Goal: Complete application form: Complete application form

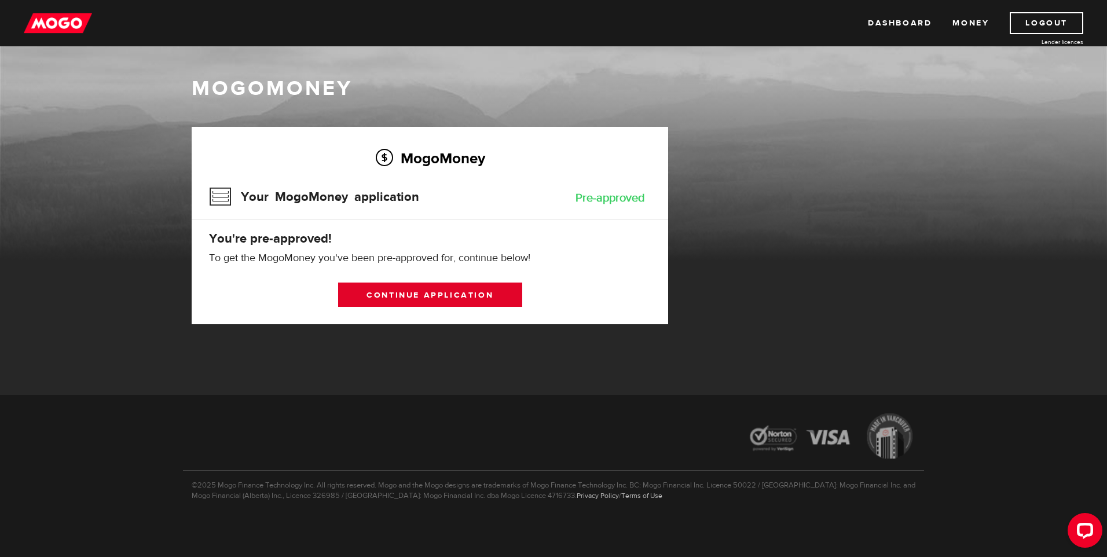
click at [459, 293] on link "Continue application" at bounding box center [430, 295] width 184 height 24
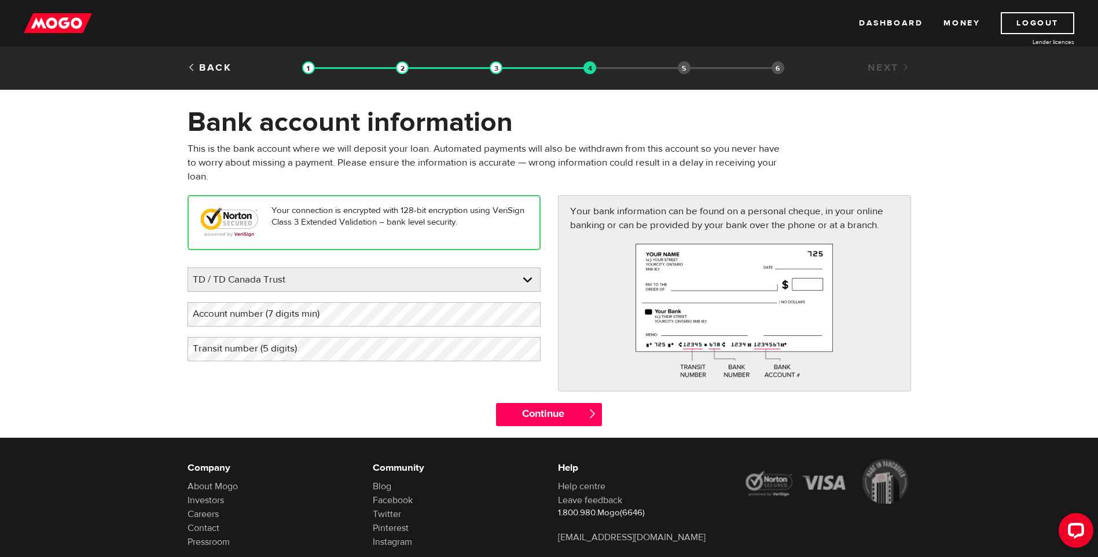
click at [314, 314] on label "Account number (7 digits min)" at bounding box center [266, 314] width 156 height 24
click at [296, 352] on label "Transit number (5 digits)" at bounding box center [254, 349] width 133 height 24
click at [551, 409] on input "Continue" at bounding box center [549, 414] width 106 height 23
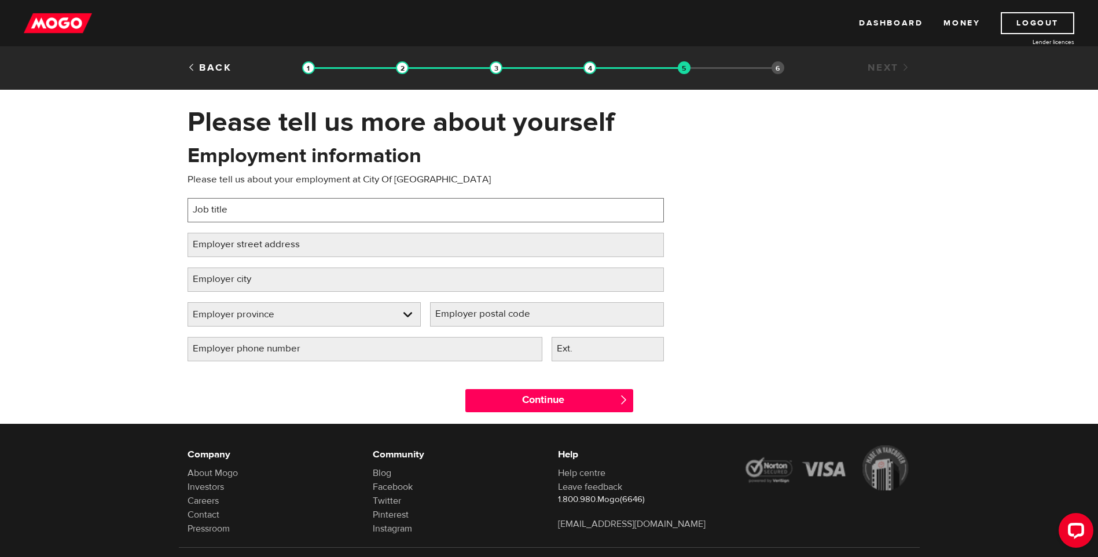
click at [305, 211] on input "Job title" at bounding box center [426, 210] width 477 height 24
type input "Groundskeeper"
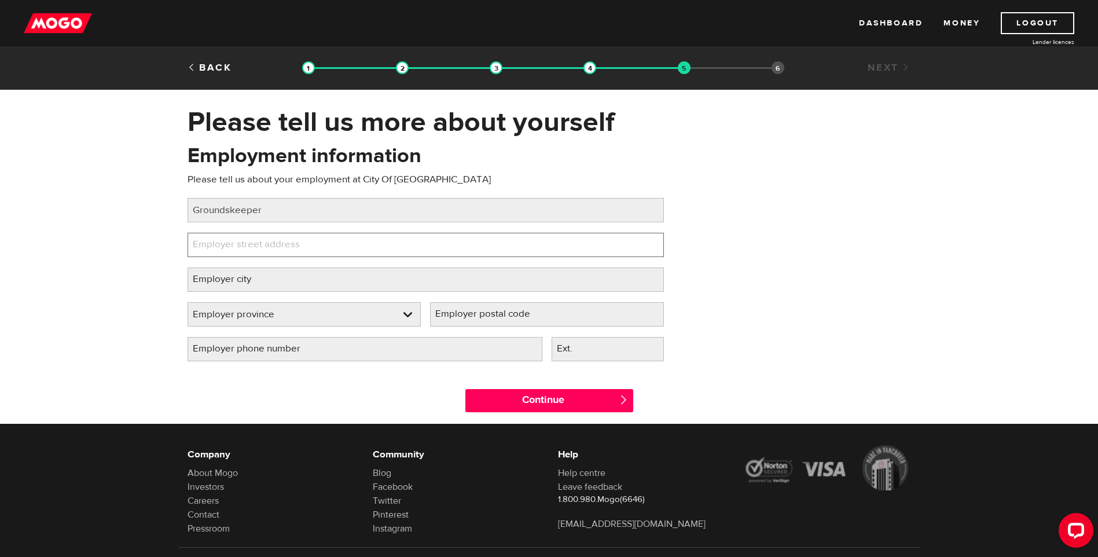
type input "f"
type input "13450 104 Ave"
click at [268, 286] on label "Employer city" at bounding box center [231, 280] width 87 height 24
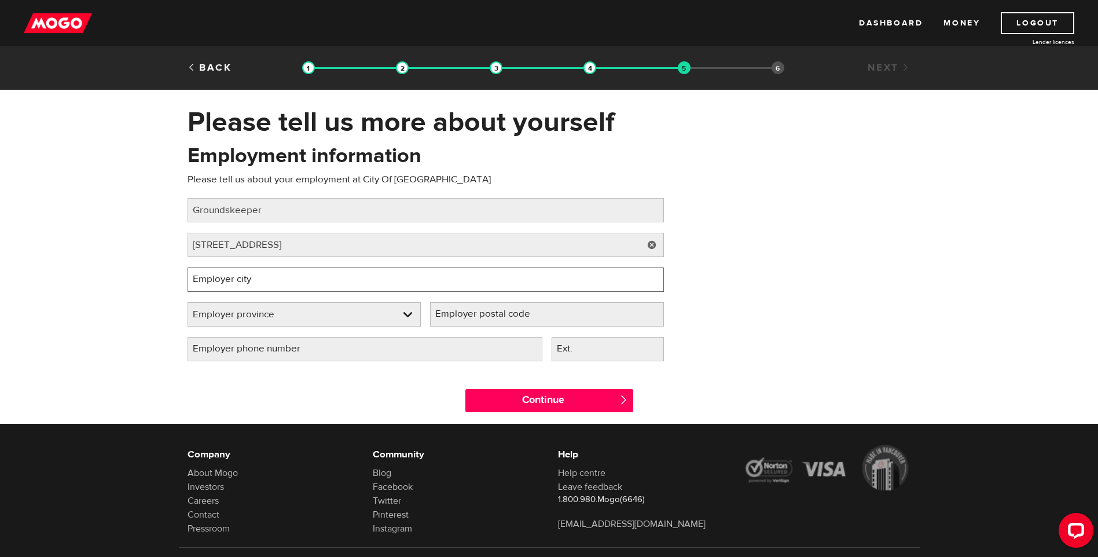
click at [268, 286] on input "Employer city" at bounding box center [426, 280] width 477 height 24
type input "Surrey"
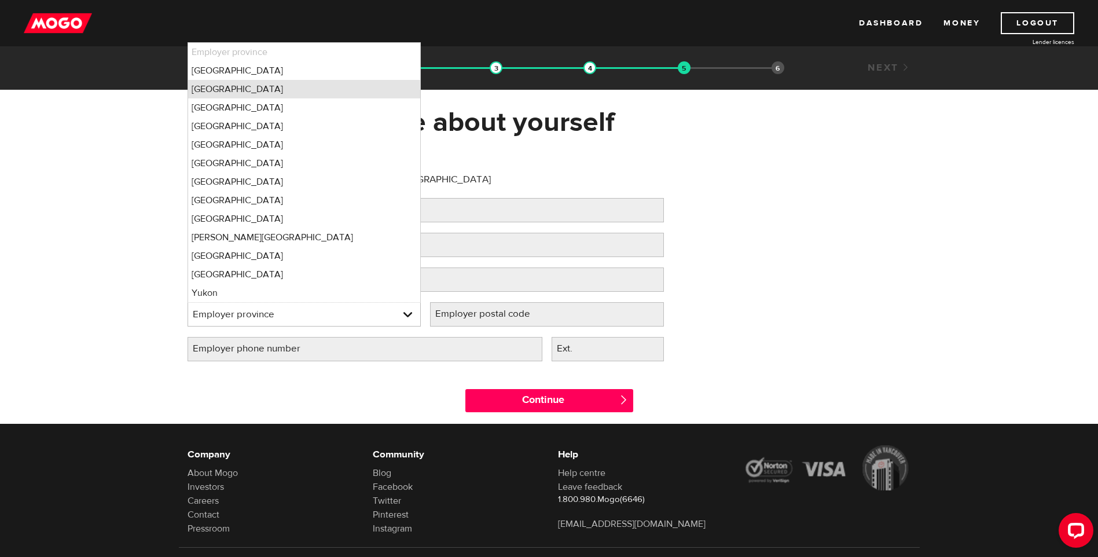
click at [248, 88] on li "British Columbia" at bounding box center [304, 89] width 233 height 19
select select "BC"
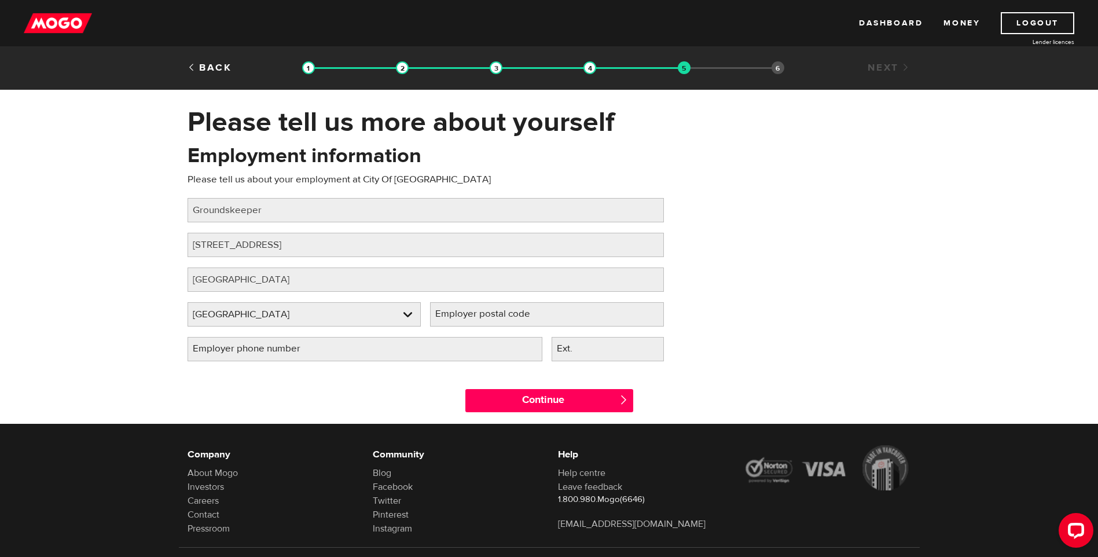
click at [480, 317] on label "Employer postal code" at bounding box center [492, 314] width 124 height 24
click at [480, 317] on input "Employer postal code" at bounding box center [547, 314] width 234 height 24
click at [505, 324] on label "Employer postal code" at bounding box center [492, 314] width 124 height 24
click at [505, 324] on input "Employer postal code" at bounding box center [547, 314] width 234 height 24
type input "V3T 1V8"
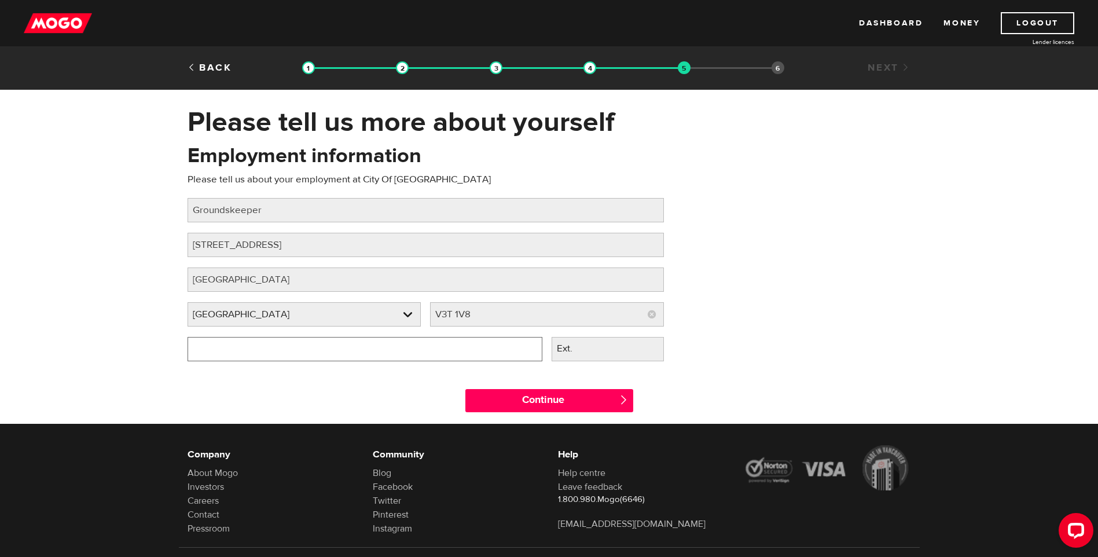
click at [439, 354] on input "Employer phone number" at bounding box center [365, 349] width 355 height 24
type input "(604) 591-4011"
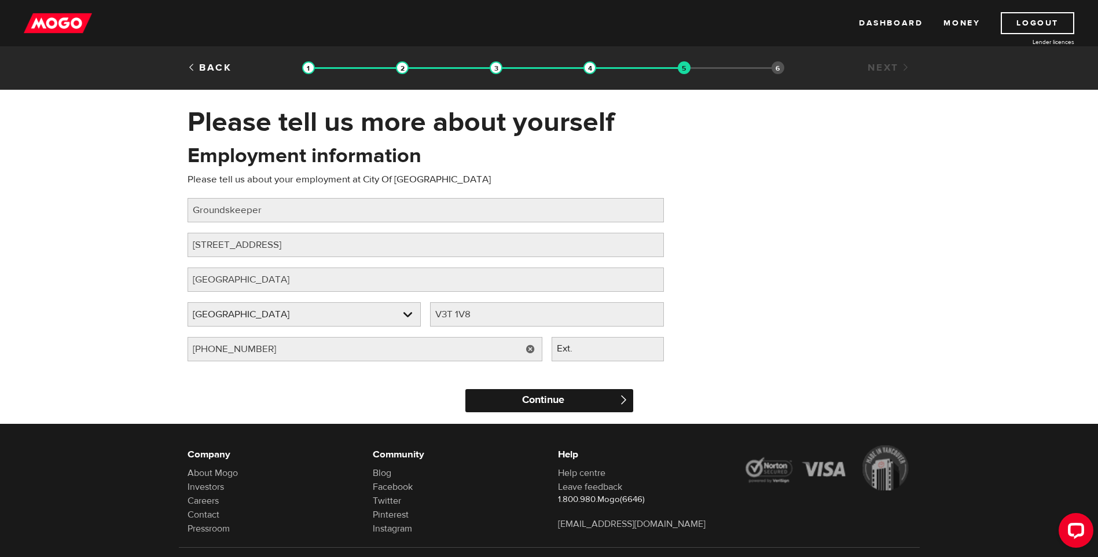
click at [531, 400] on input "Continue" at bounding box center [550, 400] width 168 height 23
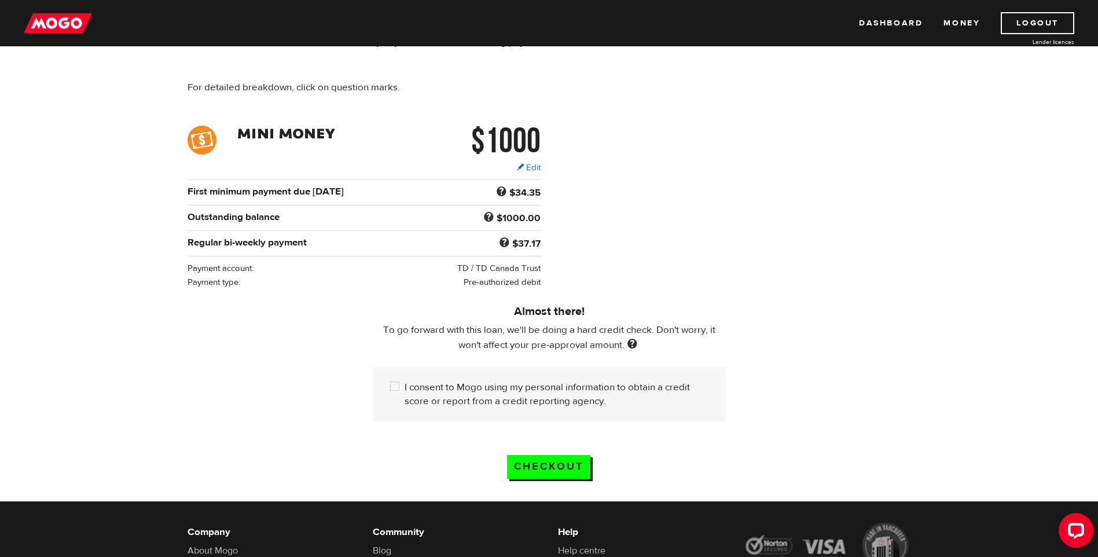
scroll to position [116, 0]
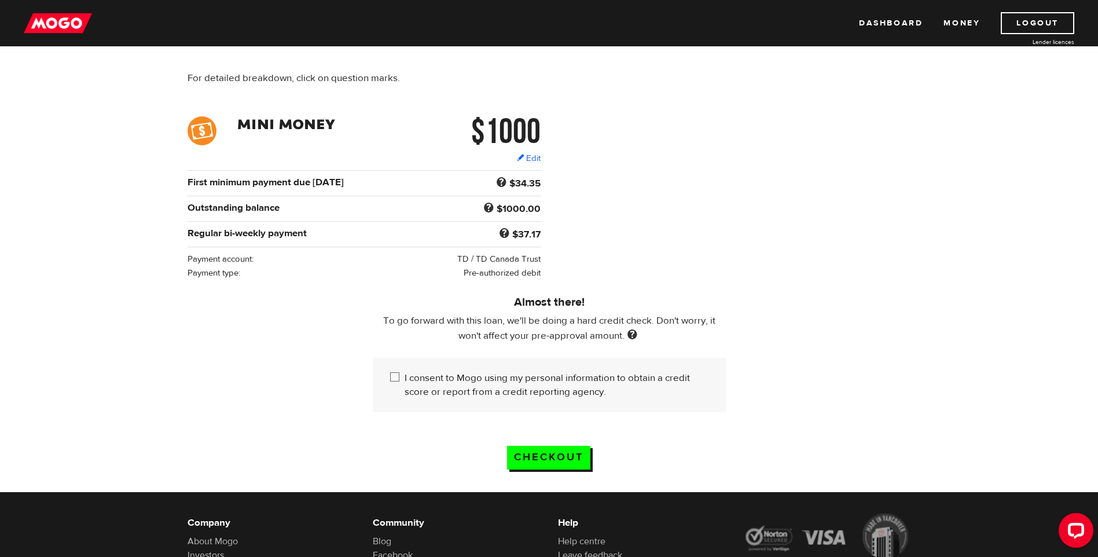
click at [395, 375] on input "I consent to Mogo using my personal information to obtain a credit score or rep…" at bounding box center [397, 378] width 14 height 14
checkbox input "true"
click at [559, 455] on input "Checkout" at bounding box center [548, 458] width 83 height 24
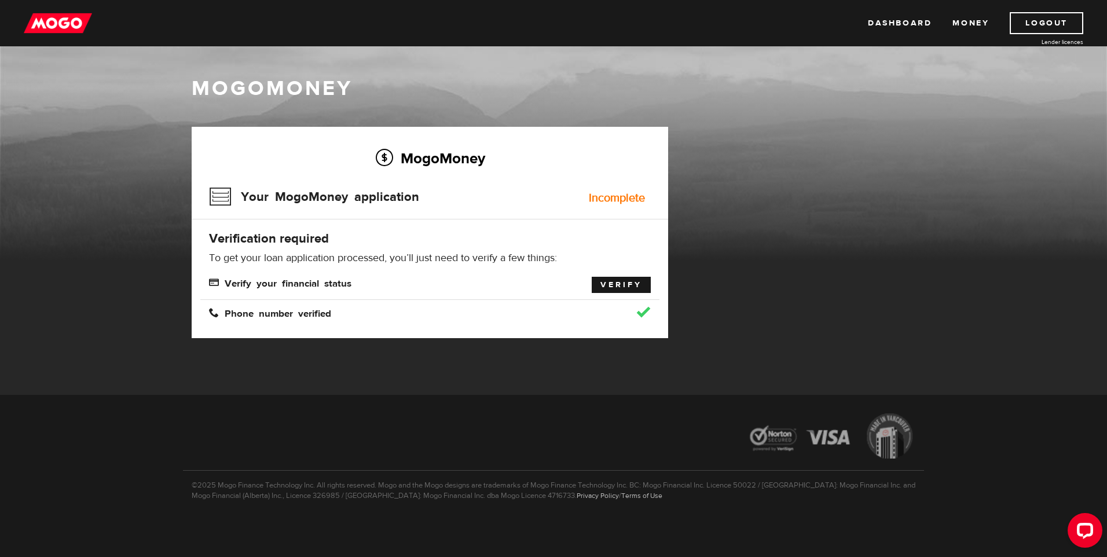
click at [620, 282] on link "Verify" at bounding box center [621, 285] width 59 height 16
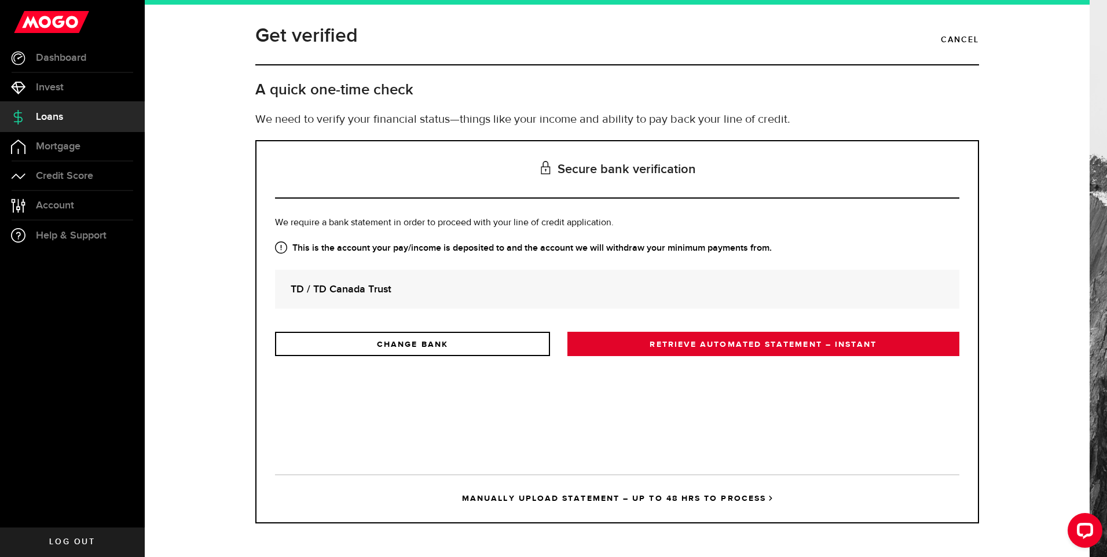
click at [699, 343] on link "RETRIEVE AUTOMATED STATEMENT – INSTANT" at bounding box center [763, 344] width 392 height 24
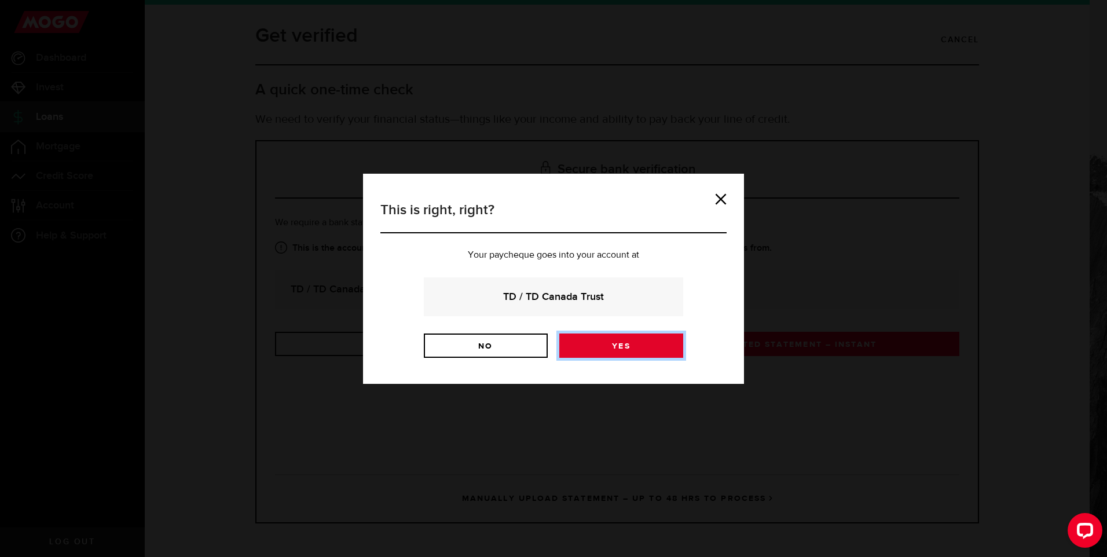
click at [614, 353] on link "Yes" at bounding box center [621, 346] width 124 height 24
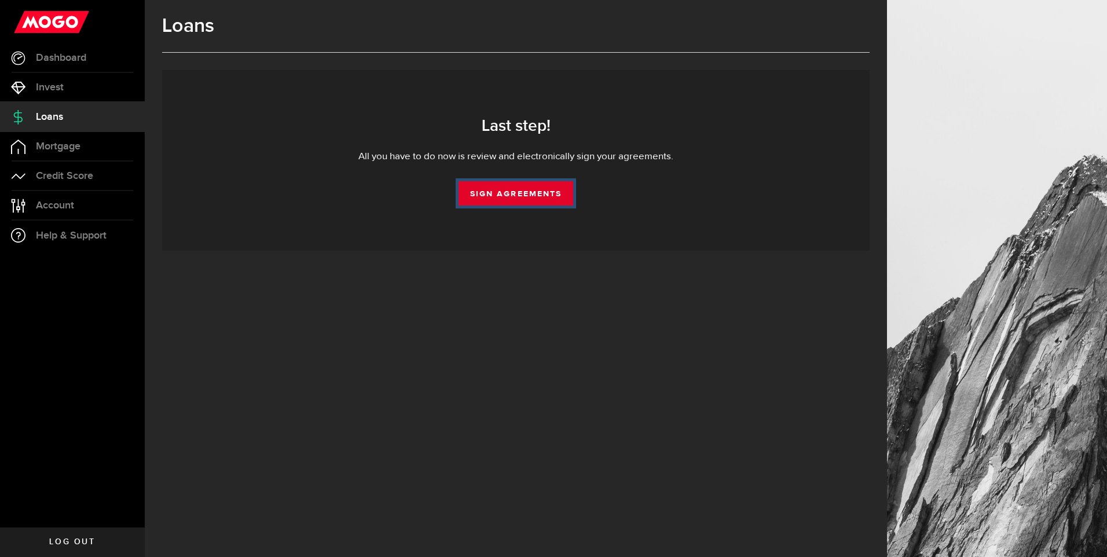
click at [514, 192] on link "Sign Agreements" at bounding box center [516, 193] width 115 height 24
